Goal: Task Accomplishment & Management: Manage account settings

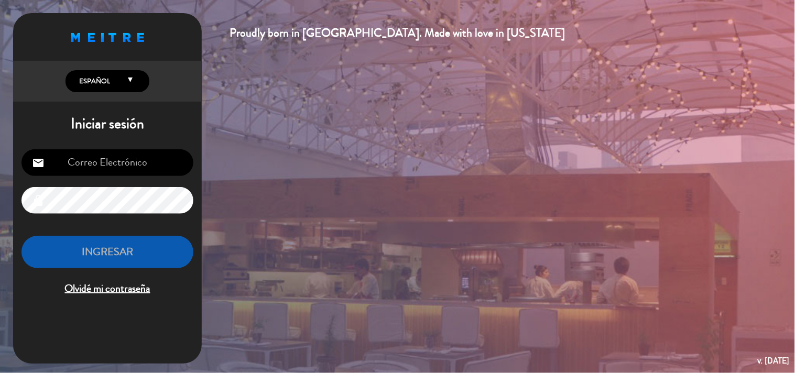
type input "[EMAIL_ADDRESS][DOMAIN_NAME]"
click at [126, 257] on button "INGRESAR" at bounding box center [107, 252] width 172 height 33
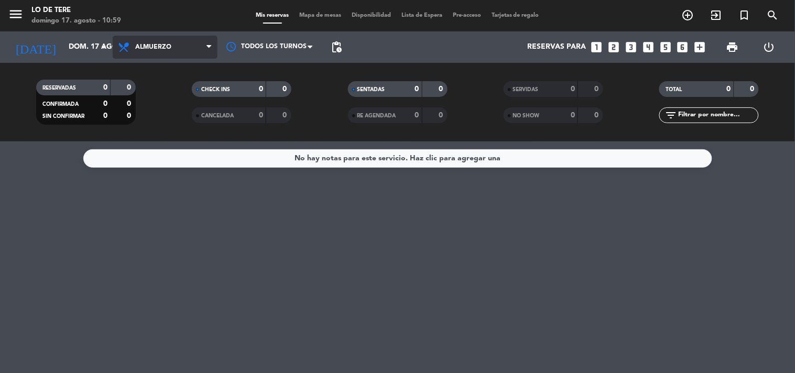
click at [160, 50] on span "Almuerzo" at bounding box center [153, 46] width 36 height 7
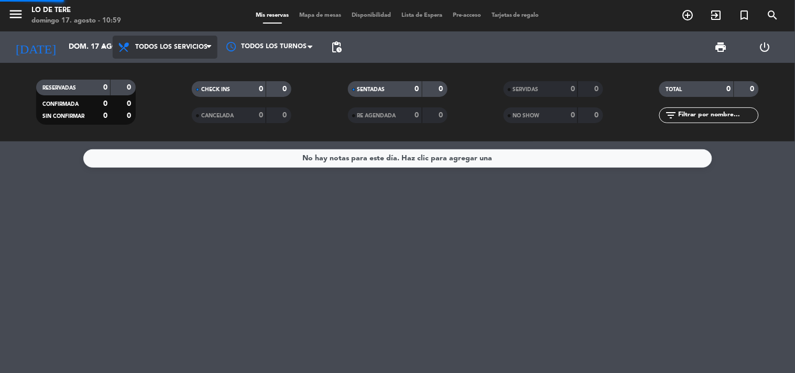
click at [168, 77] on div "menu Lo de [PERSON_NAME][DATE] 17. agosto - 10:59 Mis reservas Mapa de mesas Di…" at bounding box center [397, 70] width 795 height 141
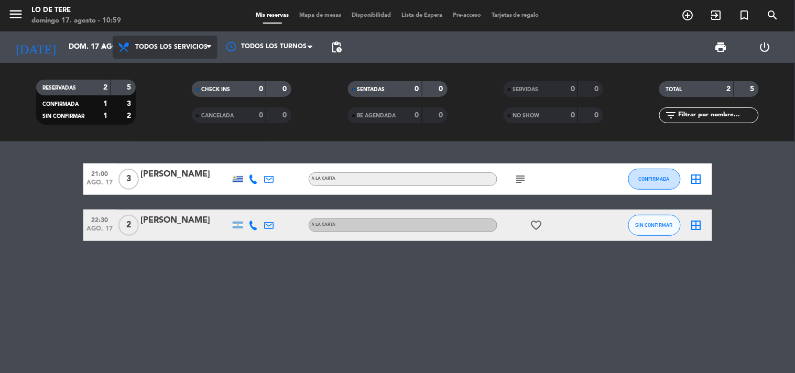
click at [164, 40] on span "Todos los servicios" at bounding box center [165, 47] width 105 height 23
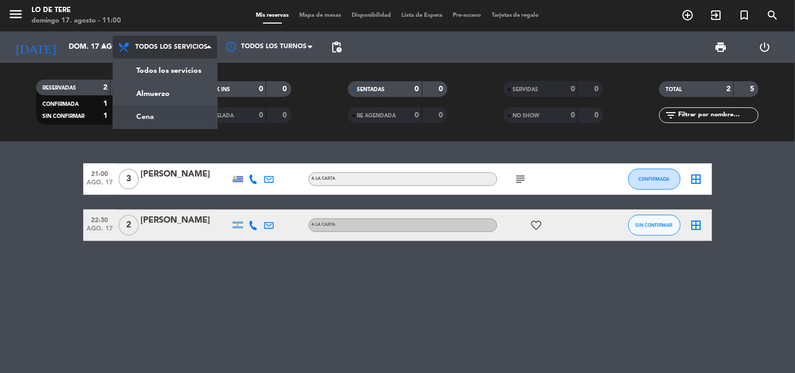
click at [180, 100] on div "menu Lo de [PERSON_NAME][DATE] 17. agosto - 11:00 Mis reservas Mapa de mesas Di…" at bounding box center [397, 70] width 795 height 141
